Goal: Use online tool/utility: Utilize a website feature to perform a specific function

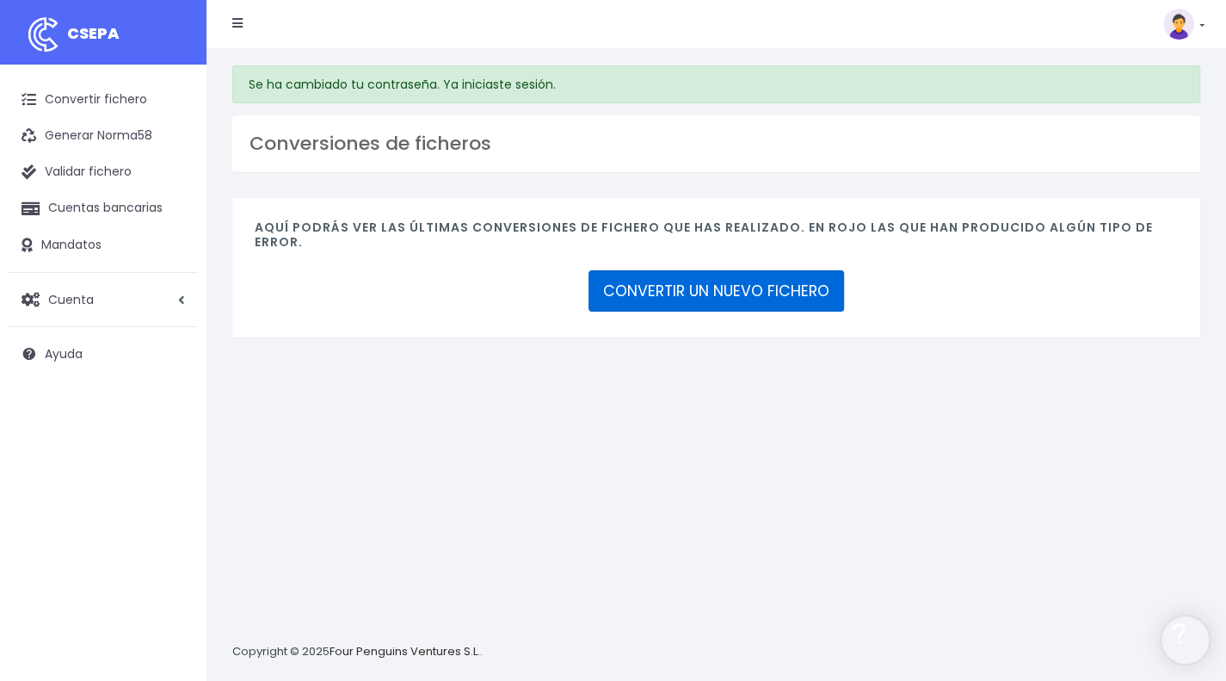
click at [723, 281] on link "CONVERTIR UN NUEVO FICHERO" at bounding box center [717, 290] width 256 height 41
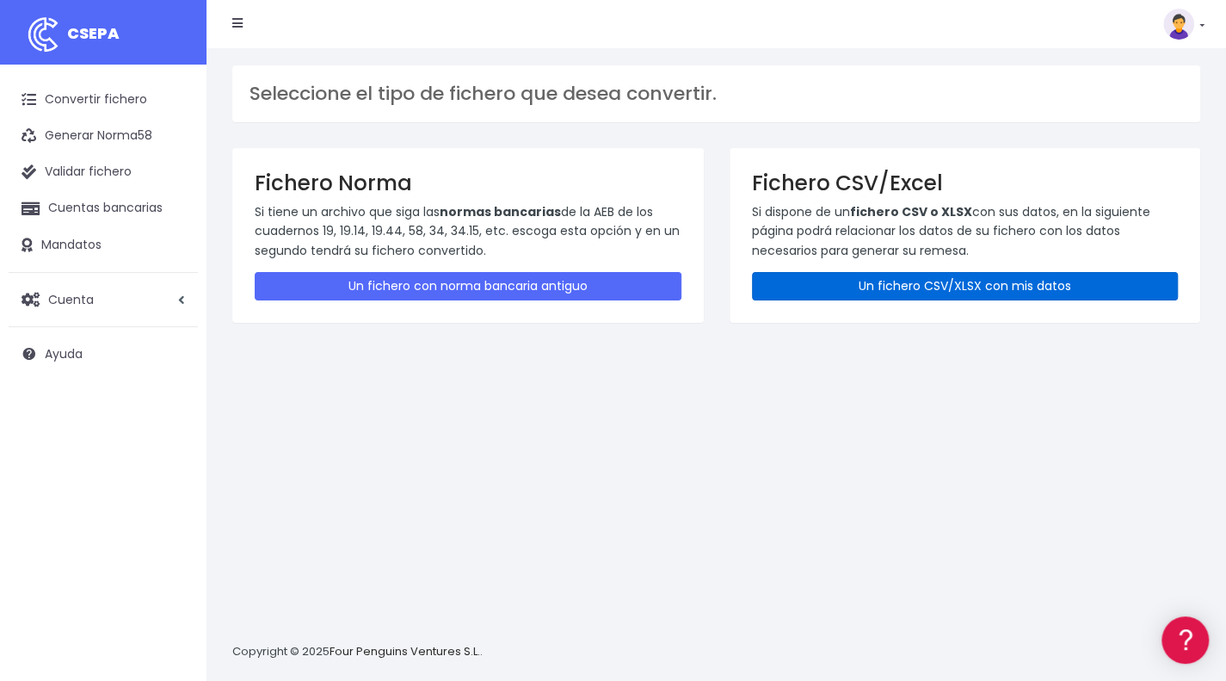
click at [924, 295] on link "Un fichero CSV/XLSX con mis datos" at bounding box center [965, 286] width 427 height 28
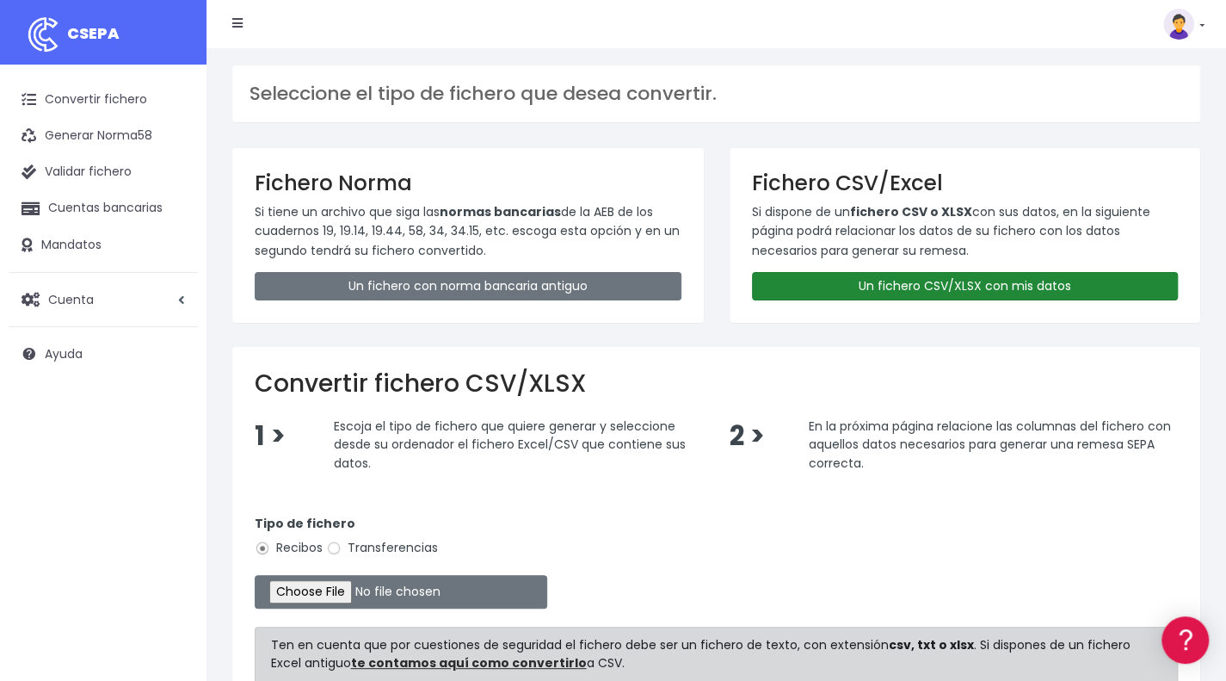
click at [894, 289] on link "Un fichero CSV/XLSX con mis datos" at bounding box center [965, 286] width 427 height 28
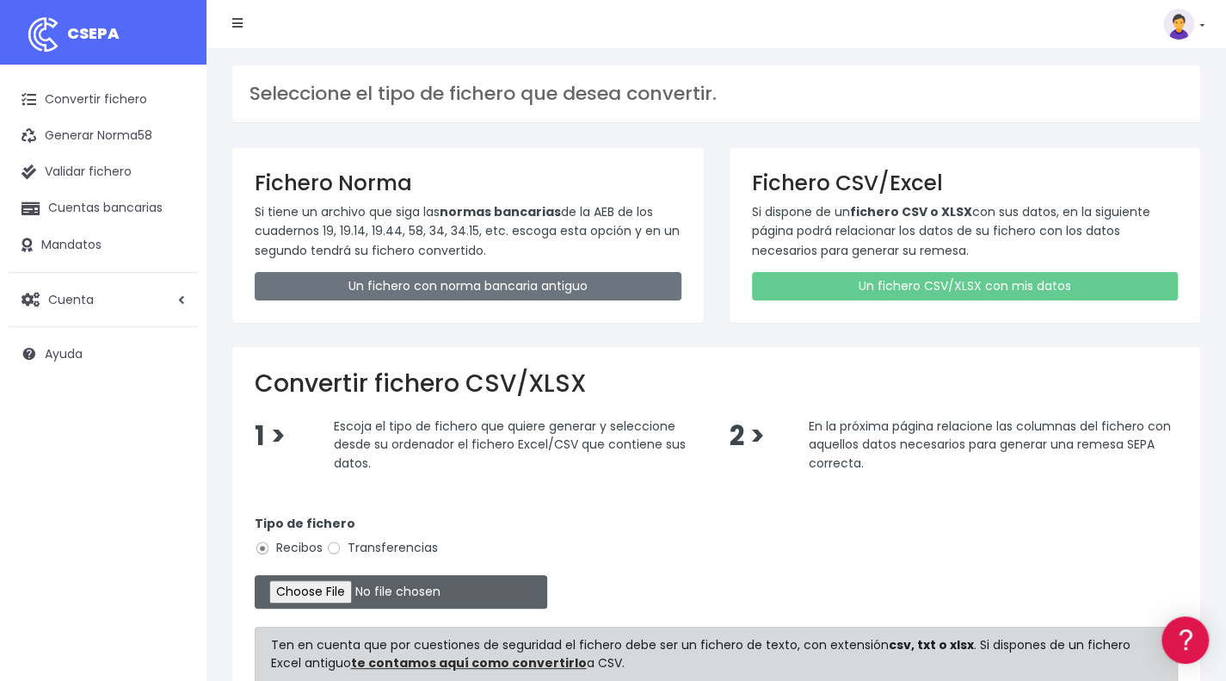
click at [358, 592] on input "file" at bounding box center [401, 592] width 293 height 34
type input "C:\fakepath\SEGUNDA SEPTIEMBRE.xlsx"
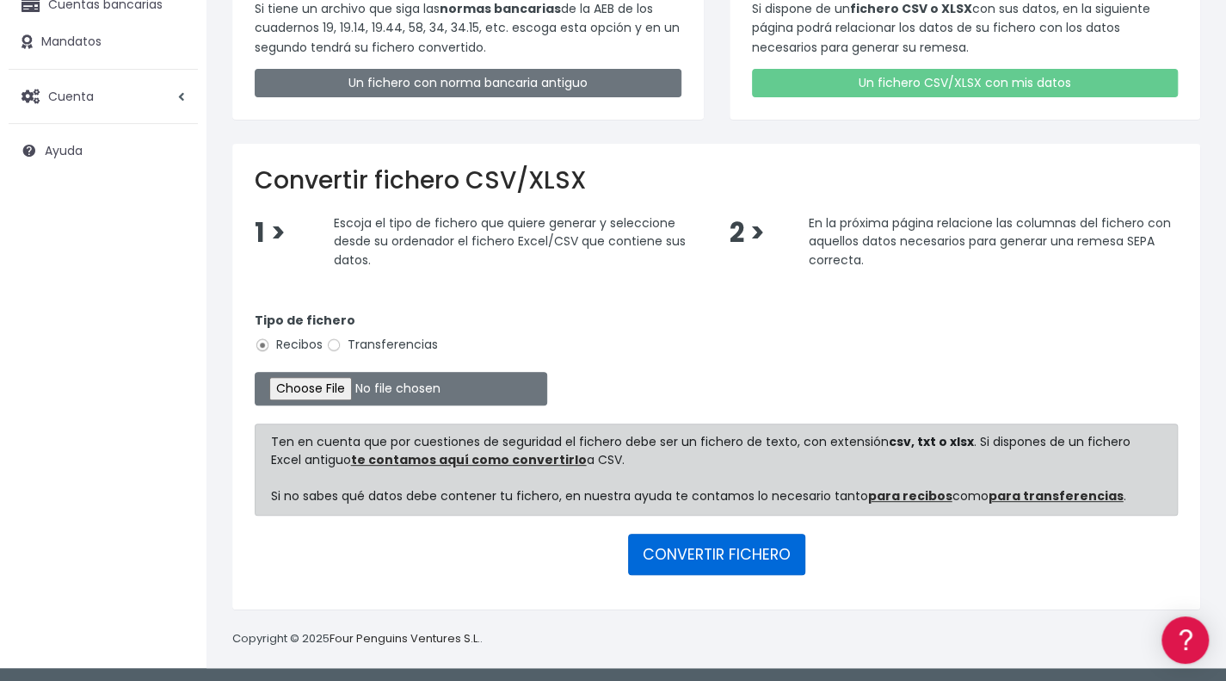
click at [733, 545] on button "CONVERTIR FICHERO" at bounding box center [716, 554] width 177 height 41
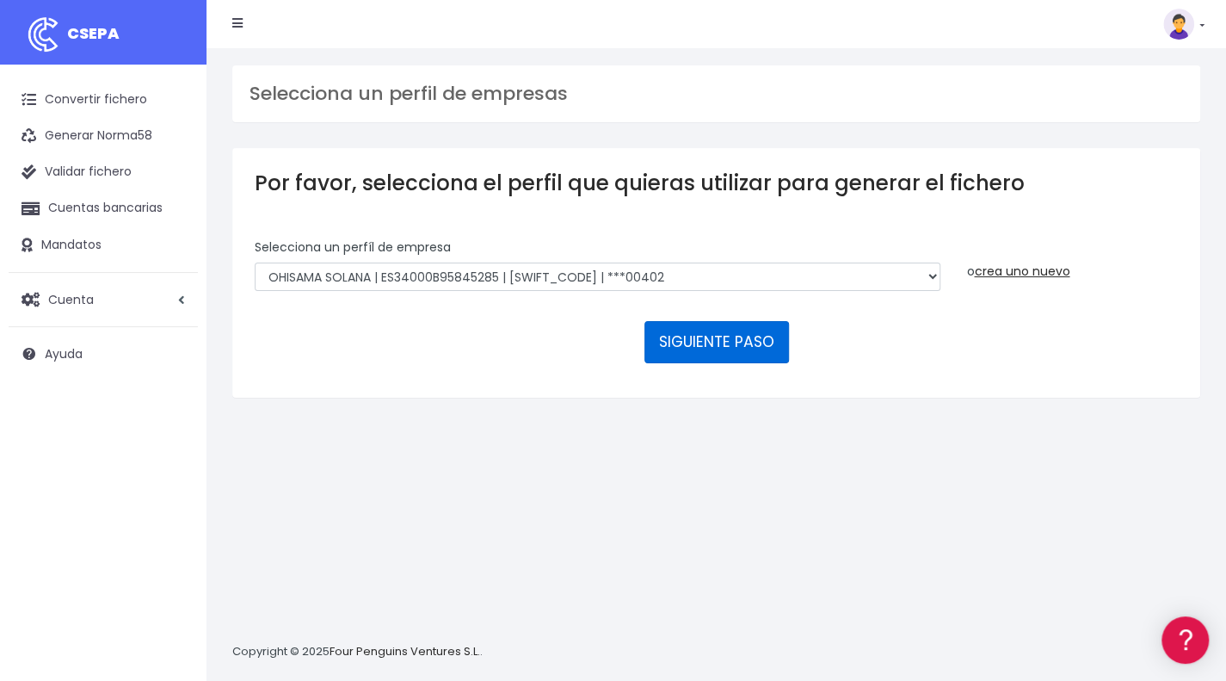
click at [739, 343] on button "SIGUIENTE PASO" at bounding box center [717, 341] width 145 height 41
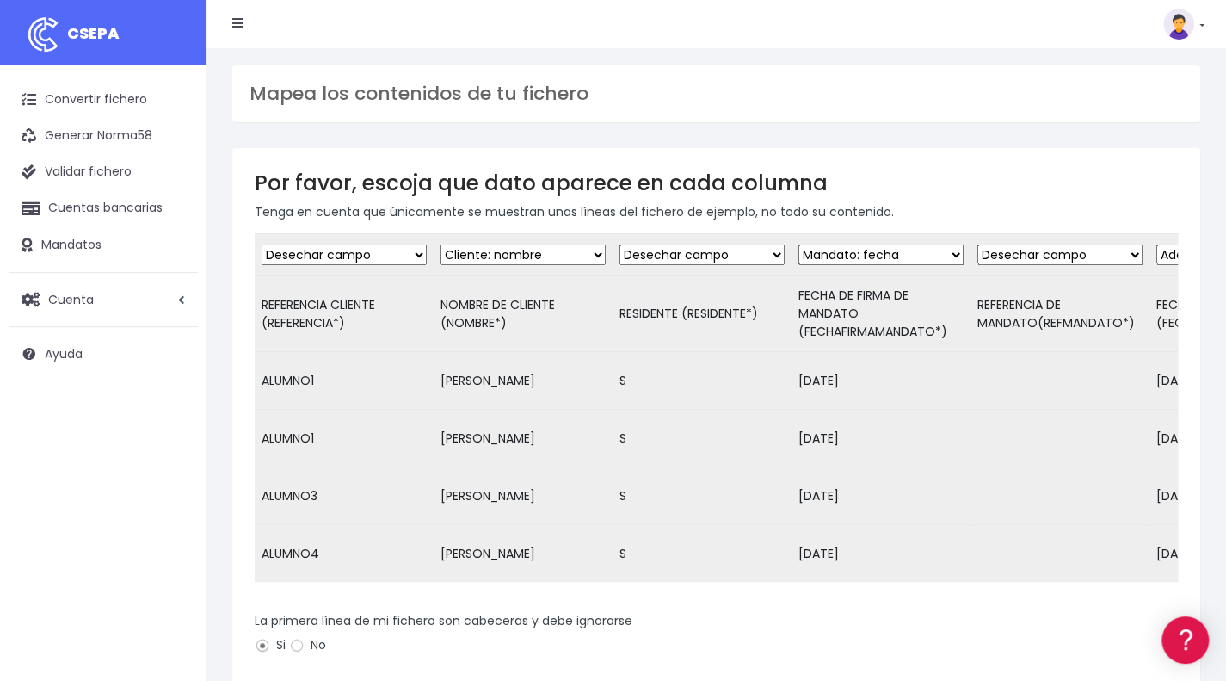
scroll to position [301, 0]
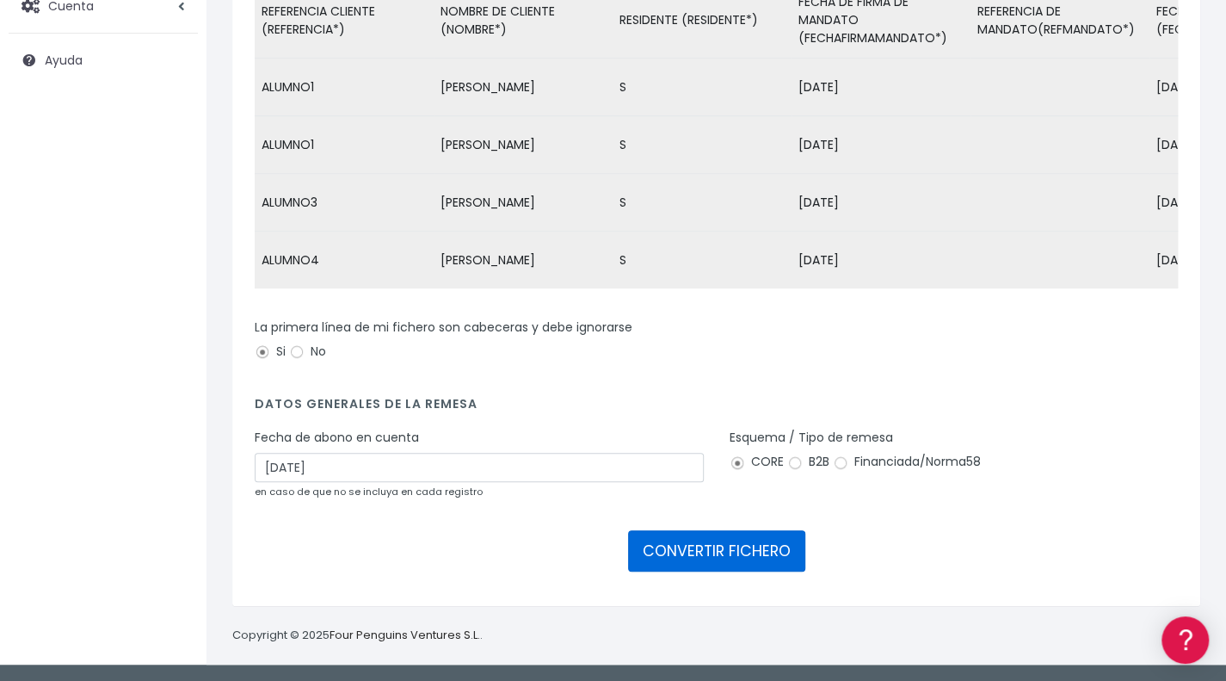
click at [712, 567] on button "CONVERTIR FICHERO" at bounding box center [716, 550] width 177 height 41
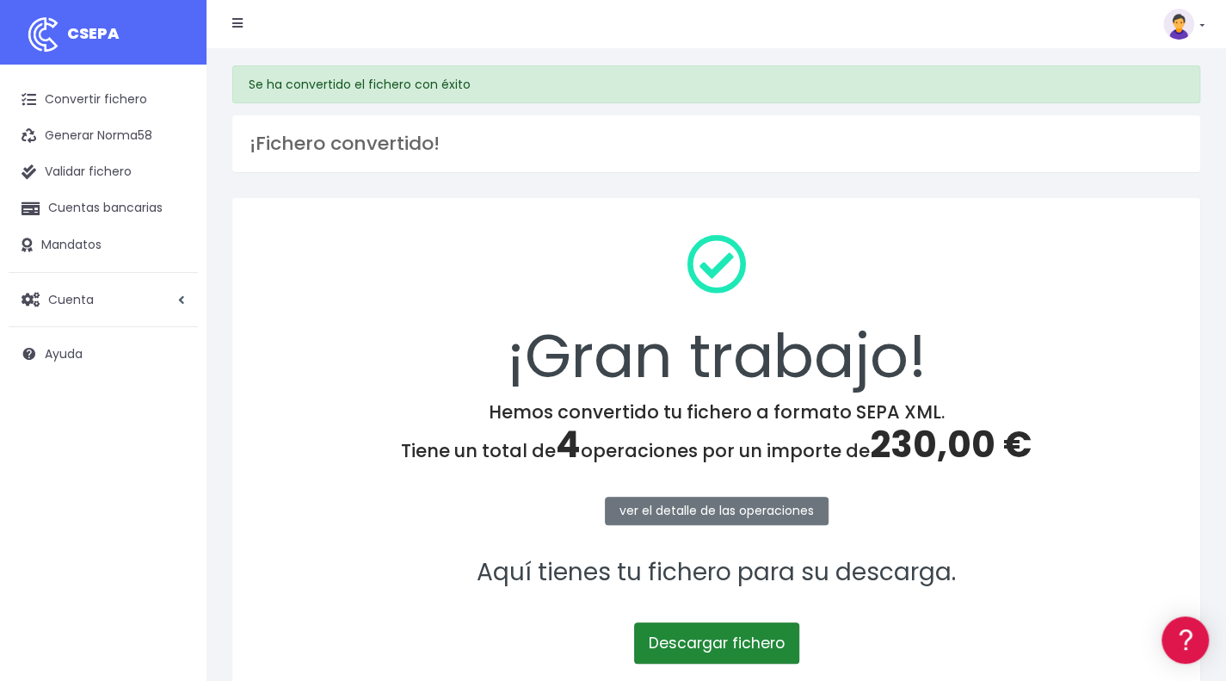
click at [710, 642] on link "Descargar fichero" at bounding box center [716, 642] width 165 height 41
